Goal: Task Accomplishment & Management: Use online tool/utility

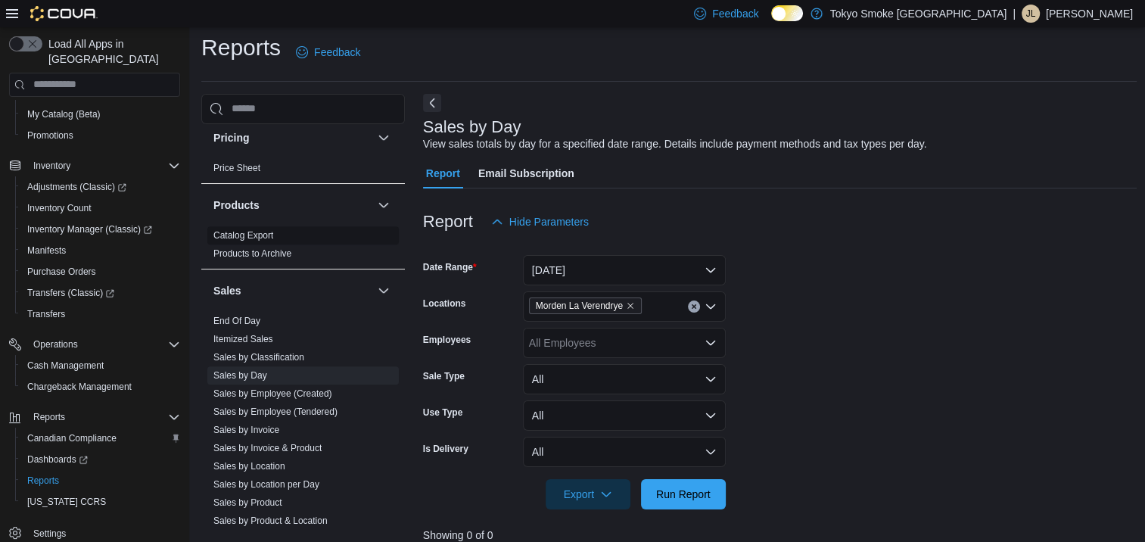
scroll to position [1227, 0]
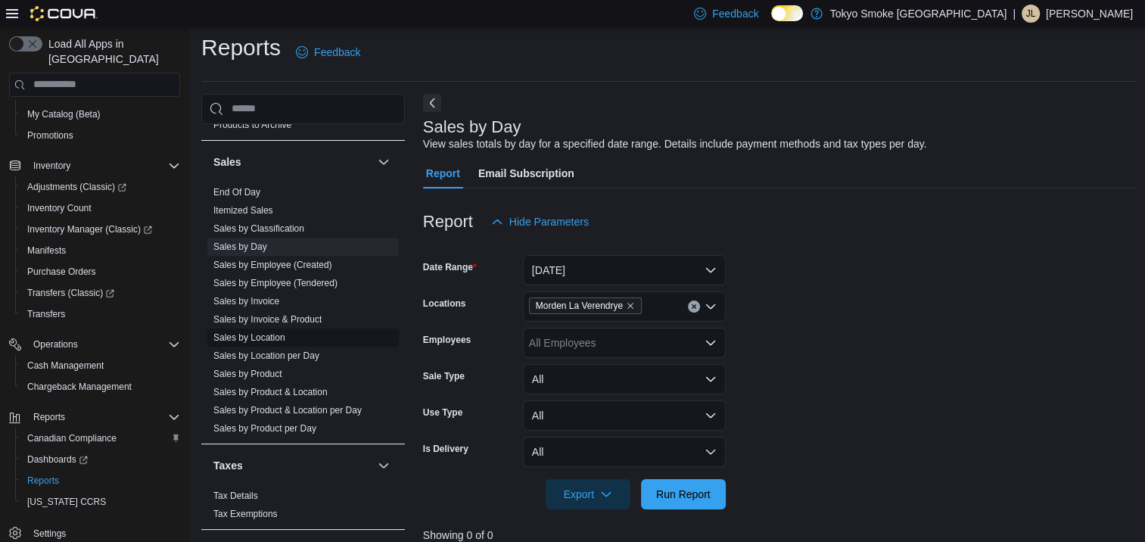
click at [264, 332] on link "Sales by Location" at bounding box center [249, 337] width 72 height 11
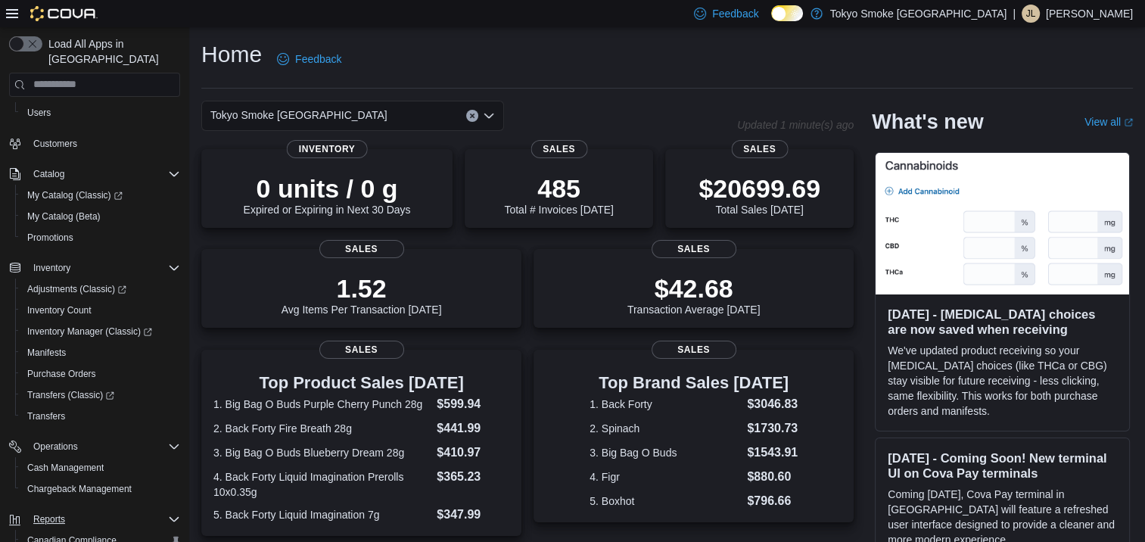
scroll to position [179, 0]
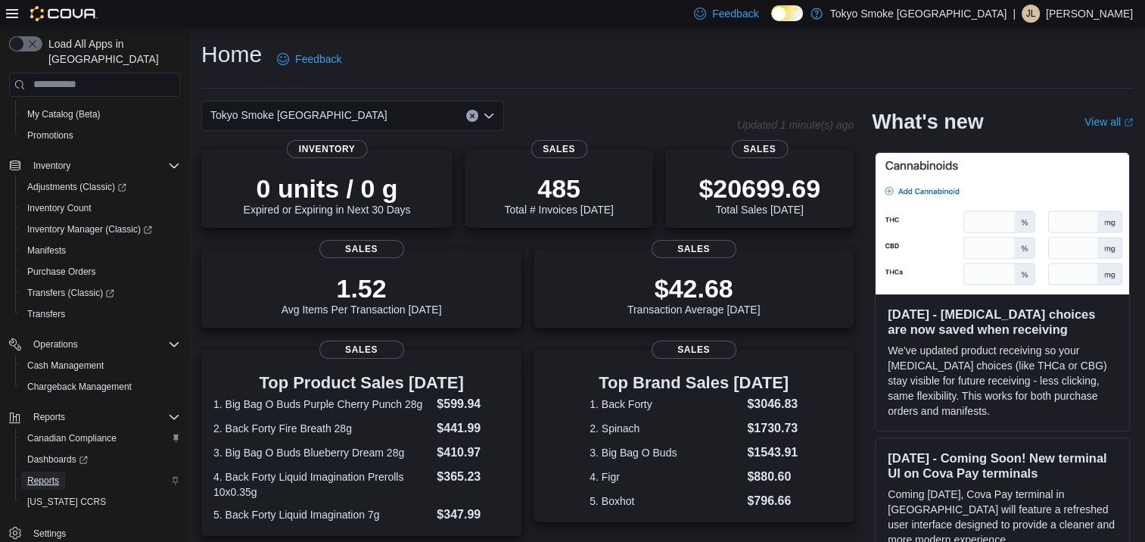
click at [50, 475] on span "Reports" at bounding box center [43, 481] width 32 height 12
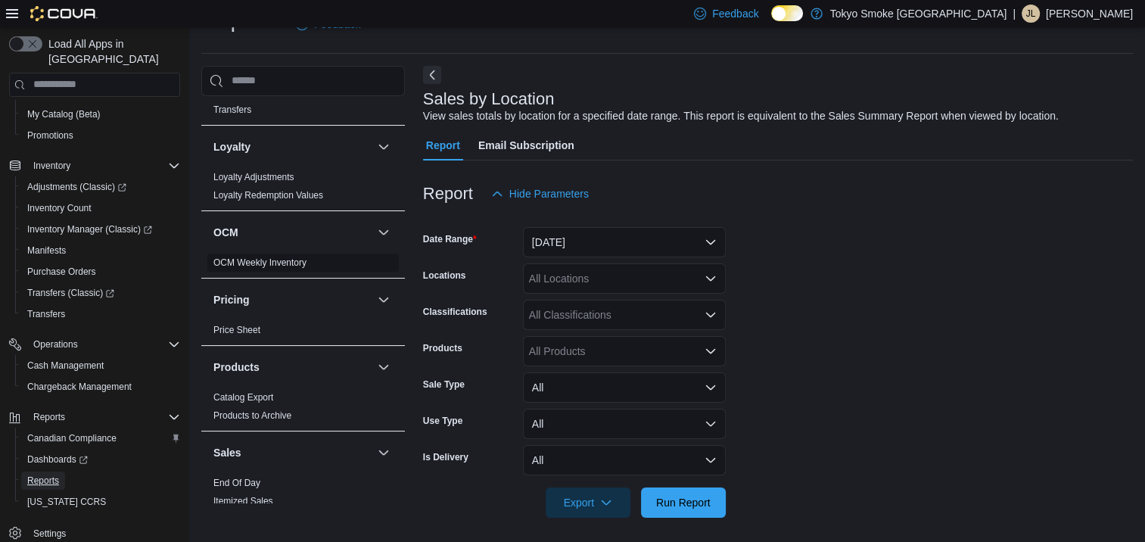
scroll to position [1136, 0]
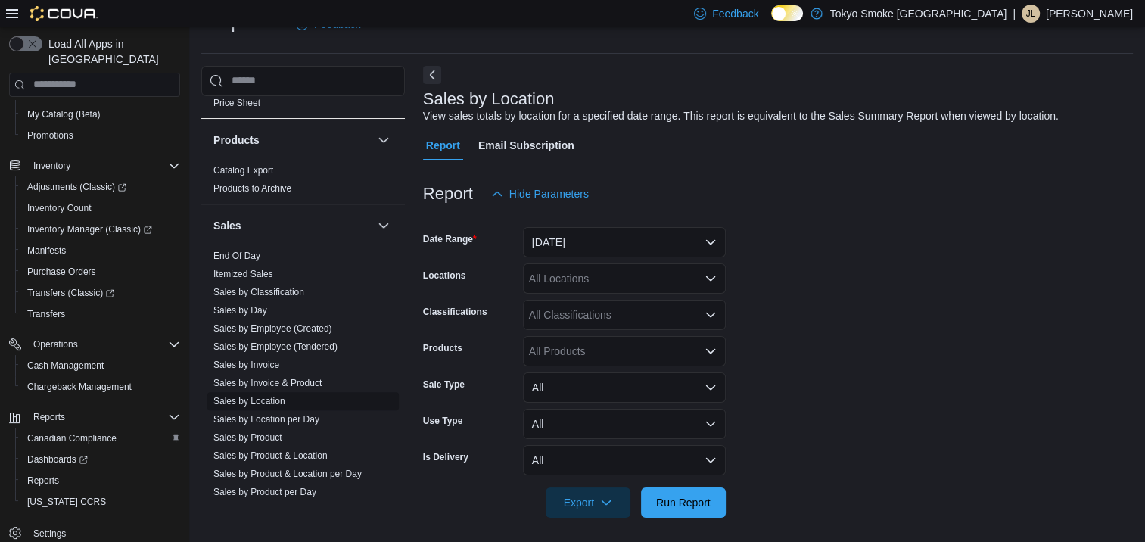
click at [267, 396] on link "Sales by Location" at bounding box center [249, 401] width 72 height 11
click at [581, 227] on button "[DATE]" at bounding box center [624, 242] width 203 height 30
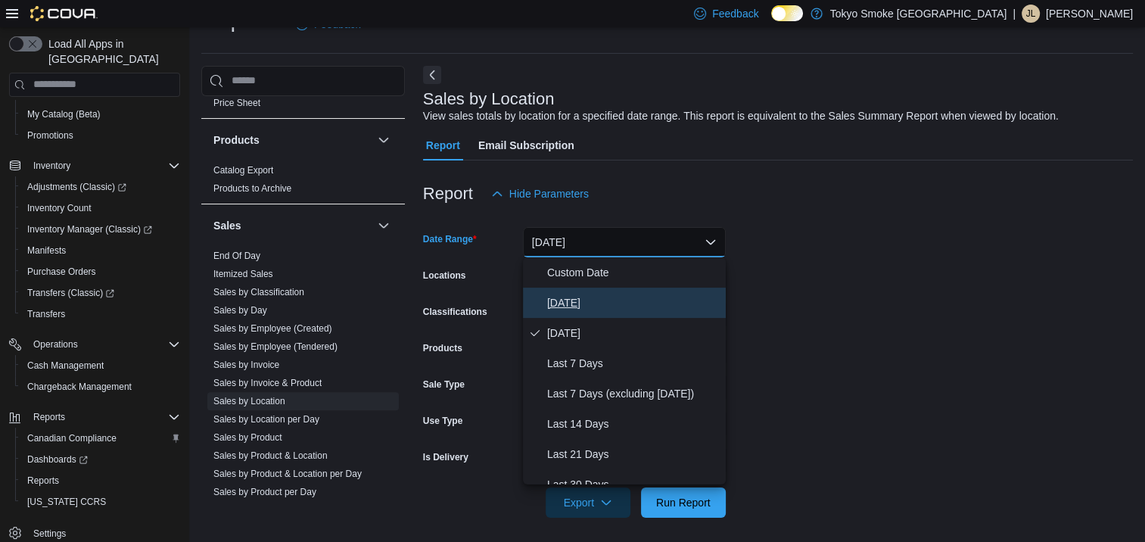
click at [572, 293] on button "[DATE]" at bounding box center [624, 303] width 203 height 30
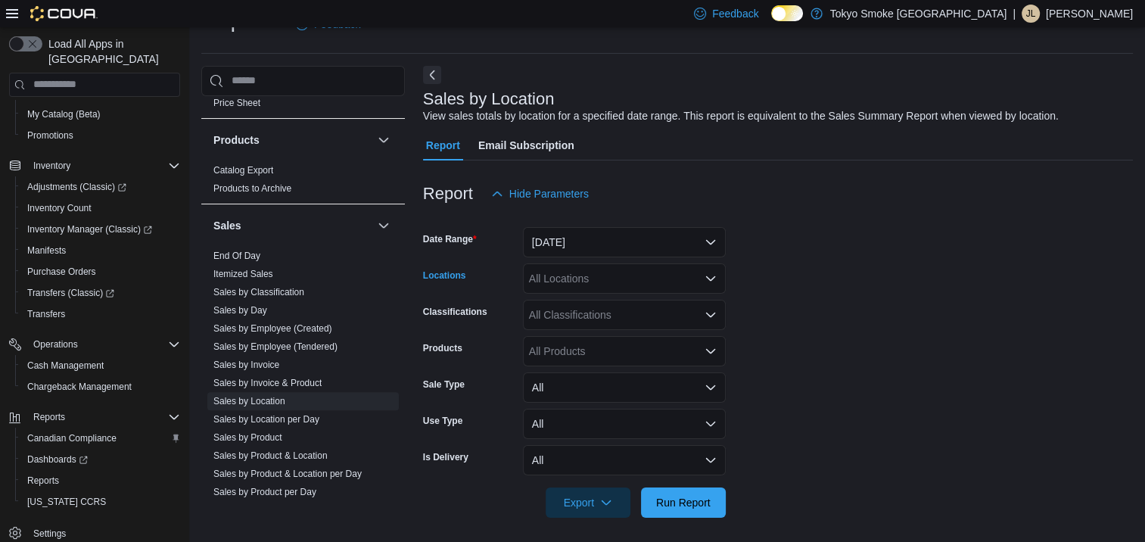
click at [570, 282] on div "All Locations" at bounding box center [624, 278] width 203 height 30
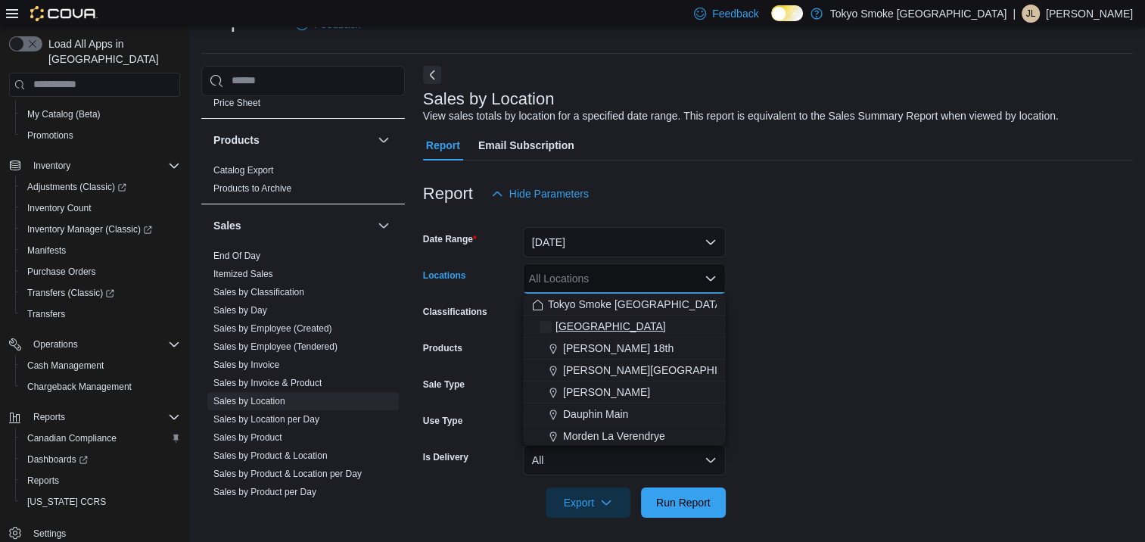
click at [583, 322] on span "Manitoba" at bounding box center [611, 326] width 111 height 15
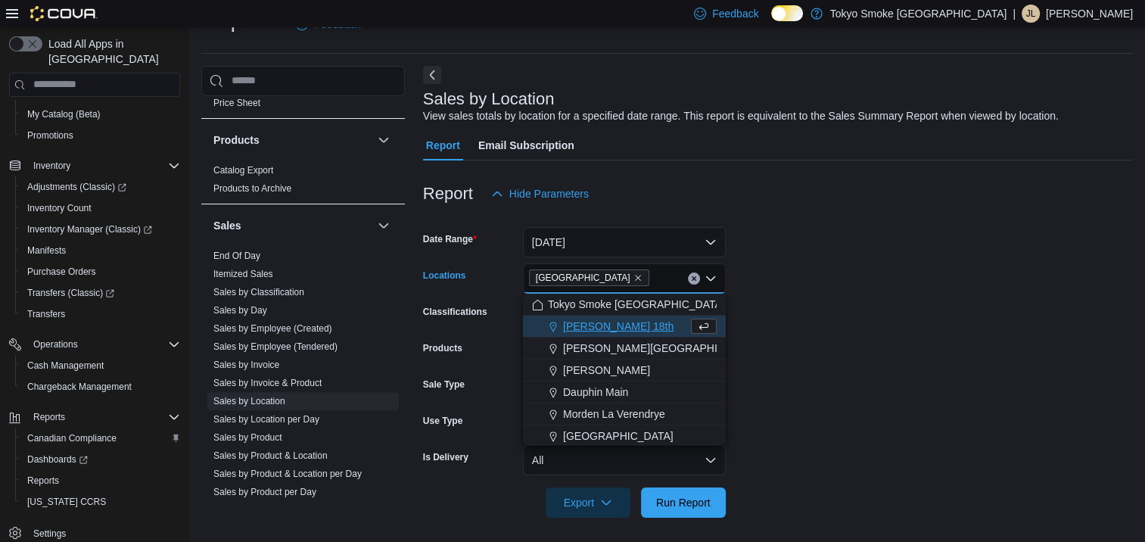
click at [631, 489] on div "Export" at bounding box center [592, 503] width 92 height 30
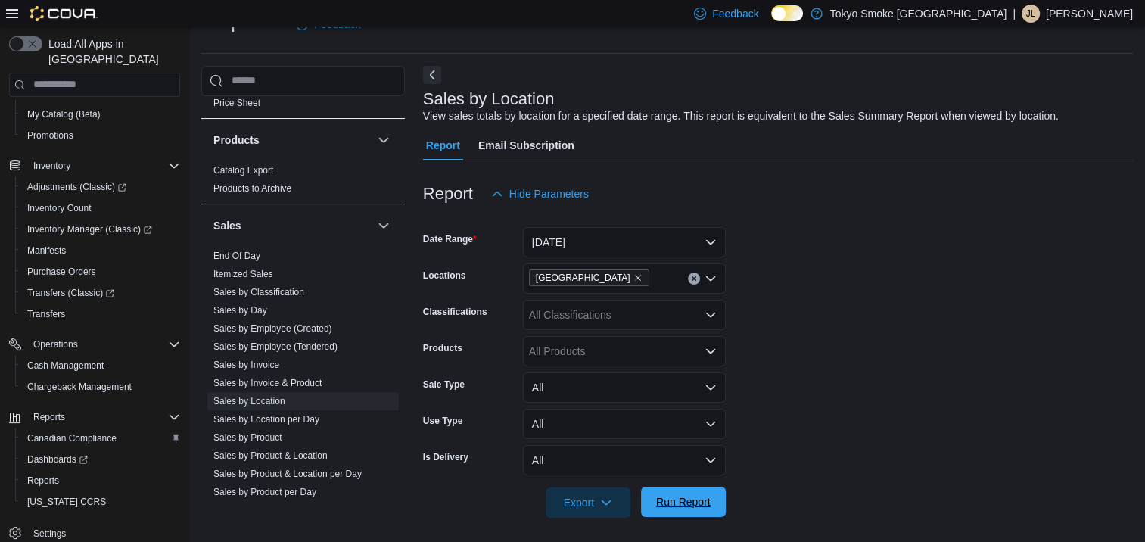
click at [688, 497] on span "Run Report" at bounding box center [683, 501] width 55 height 15
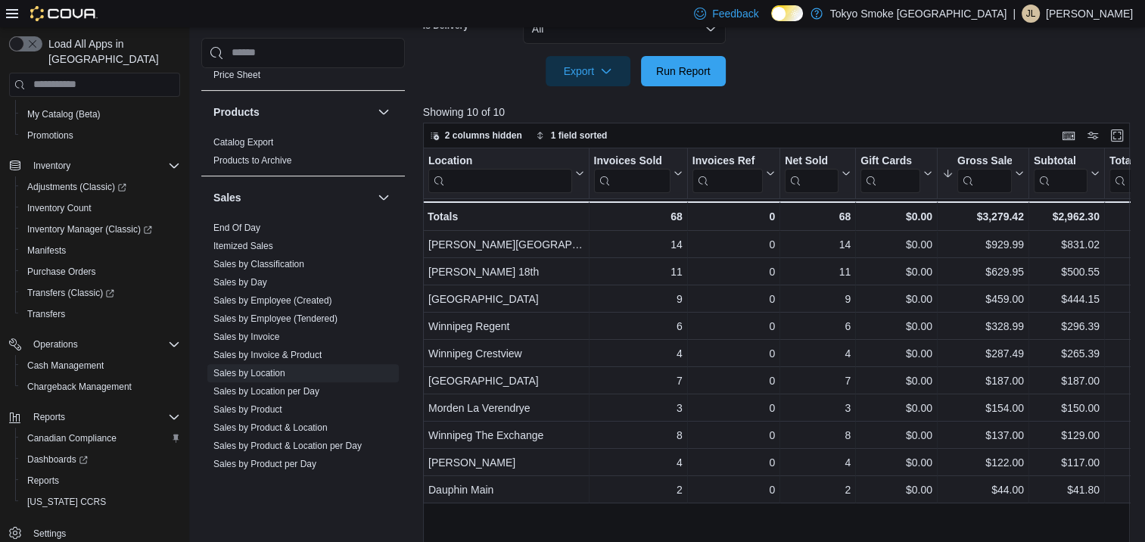
scroll to position [489, 0]
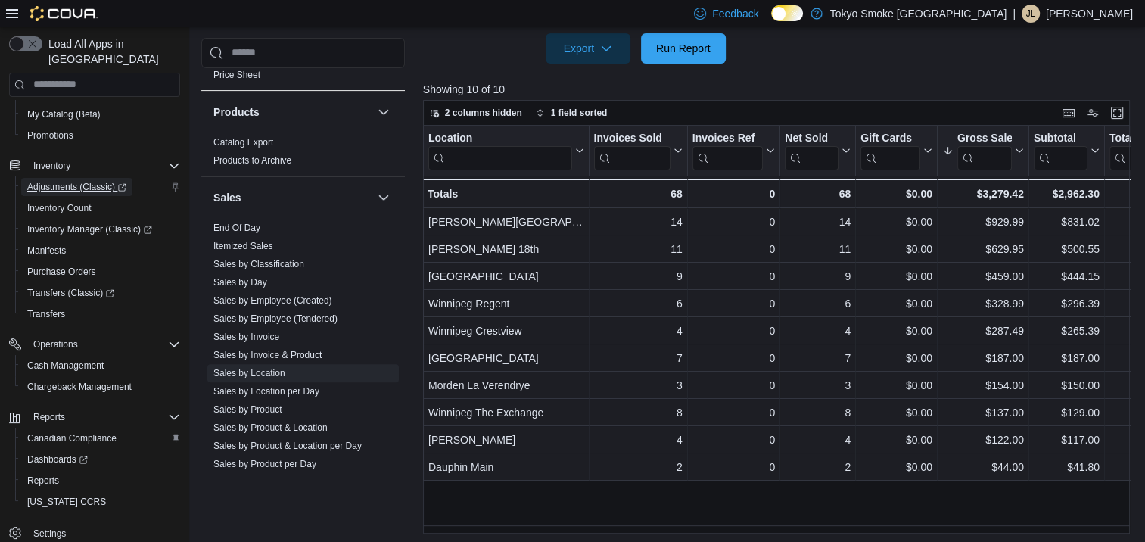
click at [87, 181] on span "Adjustments (Classic)" at bounding box center [76, 187] width 99 height 12
